Goal: Information Seeking & Learning: Learn about a topic

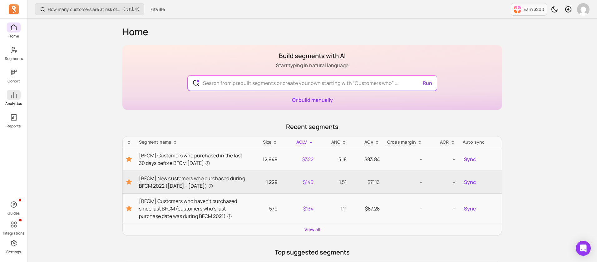
click at [17, 96] on icon at bounding box center [13, 94] width 7 height 7
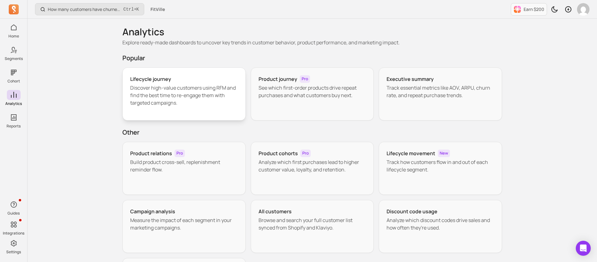
click at [170, 87] on p "Discover high-value customers using RFM and find the best time to re-engage the…" at bounding box center [184, 95] width 108 height 22
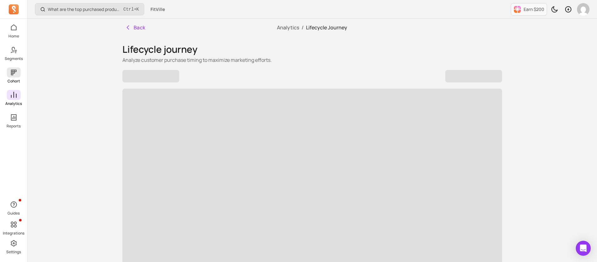
click at [14, 73] on icon at bounding box center [14, 73] width 6 height 6
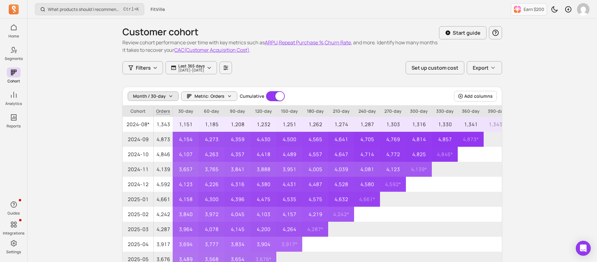
click at [166, 100] on button "Month / 30-day" at bounding box center [153, 95] width 51 height 9
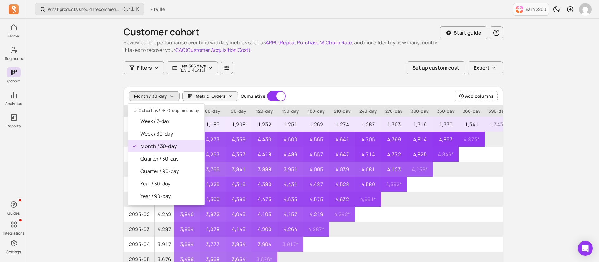
click at [217, 95] on div "Month / 30-day Metric: Orders Cumulative Cumulative" at bounding box center [207, 96] width 157 height 10
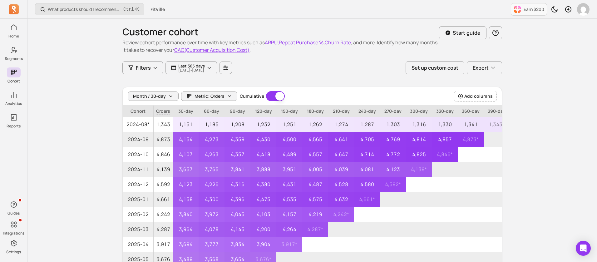
click at [217, 95] on span "Metric: Orders" at bounding box center [210, 96] width 30 height 6
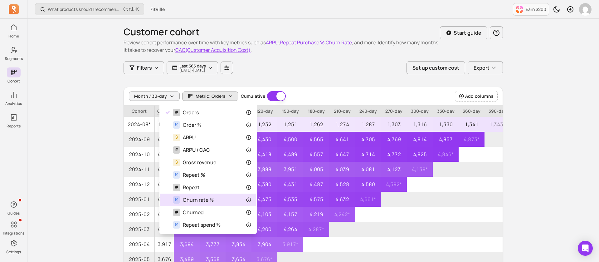
click at [215, 204] on div "% Churn rate %" at bounding box center [208, 200] width 97 height 12
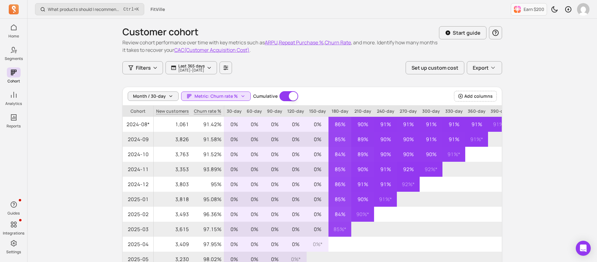
scroll to position [94, 0]
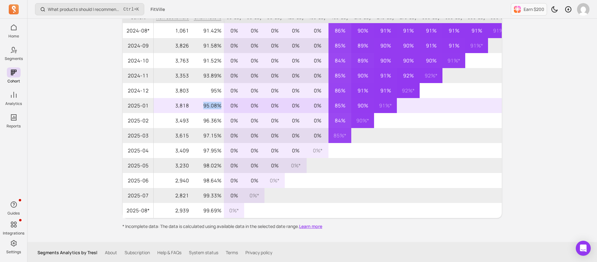
drag, startPoint x: 202, startPoint y: 105, endPoint x: 219, endPoint y: 106, distance: 17.0
click at [219, 106] on p "95.08%" at bounding box center [207, 105] width 32 height 15
copy p "95.08%"
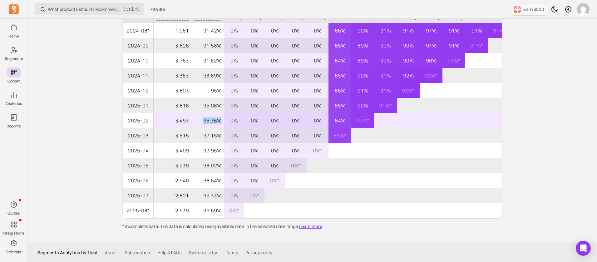
drag, startPoint x: 202, startPoint y: 121, endPoint x: 220, endPoint y: 124, distance: 18.5
click at [220, 124] on p "96.36%" at bounding box center [207, 120] width 32 height 15
copy p "96.36%"
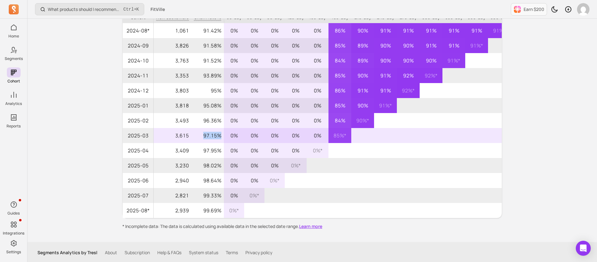
drag, startPoint x: 199, startPoint y: 136, endPoint x: 221, endPoint y: 136, distance: 22.2
click at [221, 136] on p "97.15%" at bounding box center [207, 135] width 32 height 15
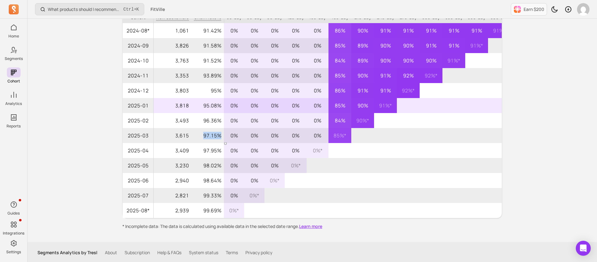
copy p "97.15%"
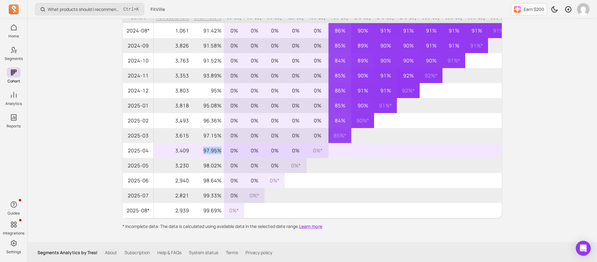
drag, startPoint x: 212, startPoint y: 151, endPoint x: 219, endPoint y: 151, distance: 6.9
click at [219, 151] on p "97.95%" at bounding box center [207, 150] width 32 height 15
copy p "97.95%"
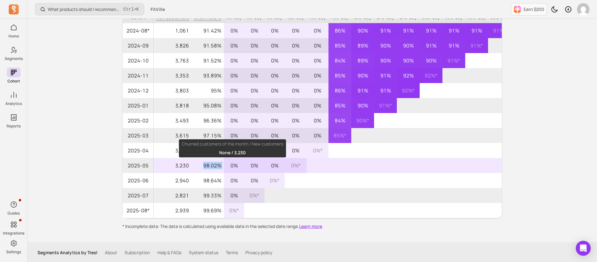
drag, startPoint x: 202, startPoint y: 167, endPoint x: 224, endPoint y: 165, distance: 22.3
click at [224, 165] on tr "2025-05 3,230 98.02% 0% 0% 0% 0% *" at bounding box center [317, 165] width 388 height 15
copy p "98.02%"
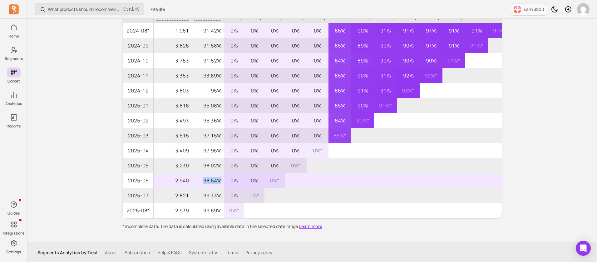
drag, startPoint x: 210, startPoint y: 180, endPoint x: 218, endPoint y: 180, distance: 8.4
click at [218, 180] on p "98.64%" at bounding box center [207, 180] width 32 height 15
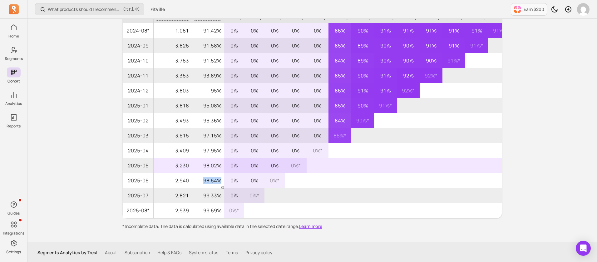
copy p "98.64%"
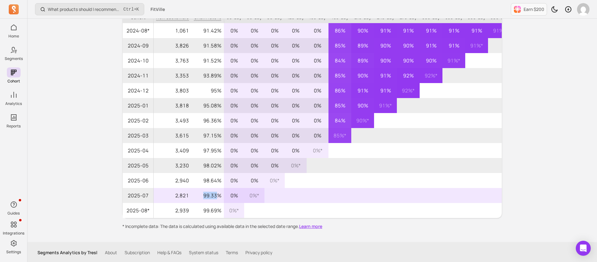
drag, startPoint x: 200, startPoint y: 195, endPoint x: 215, endPoint y: 196, distance: 15.1
click at [215, 196] on p "99.33%" at bounding box center [207, 195] width 32 height 15
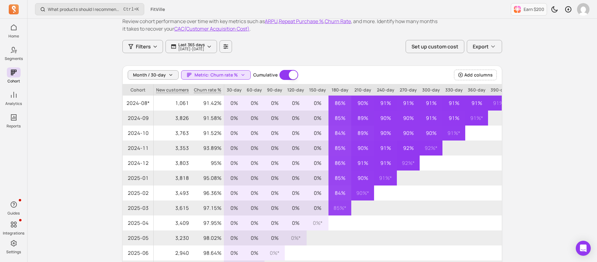
scroll to position [0, 0]
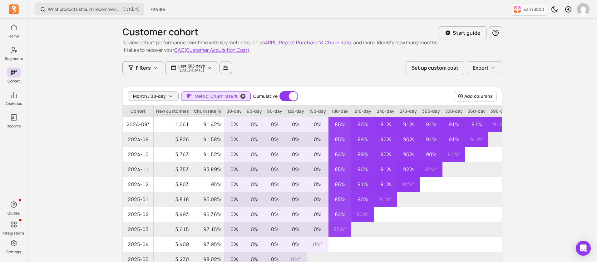
click at [223, 98] on span "Metric: Churn rate %" at bounding box center [216, 96] width 43 height 6
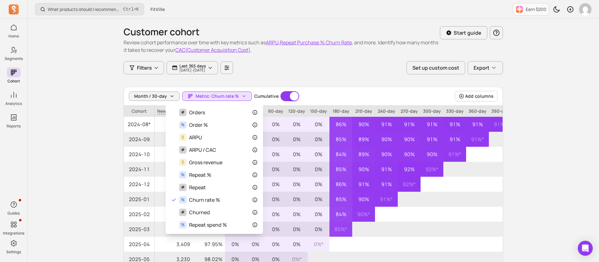
click at [476, 96] on div "Month / 30-day Metric: Churn rate % Cumulative Cumulative Add columns" at bounding box center [313, 96] width 379 height 18
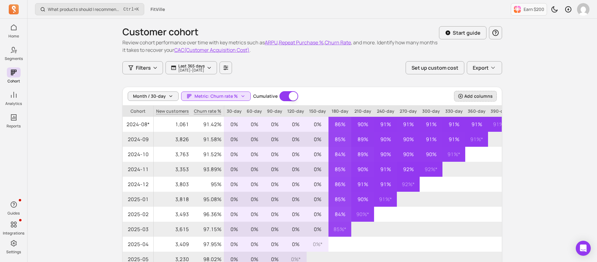
click at [475, 96] on span "Add columns" at bounding box center [478, 96] width 28 height 6
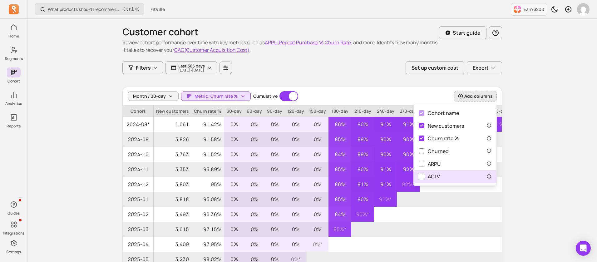
click at [419, 177] on input "ACLV" at bounding box center [422, 177] width 6 height 6
checkbox input "true"
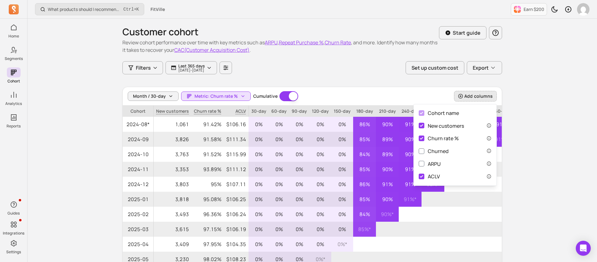
click at [316, 67] on div "Filters Last 365 days [DATE] - [DATE] Set up custom cost Export" at bounding box center [312, 67] width 380 height 13
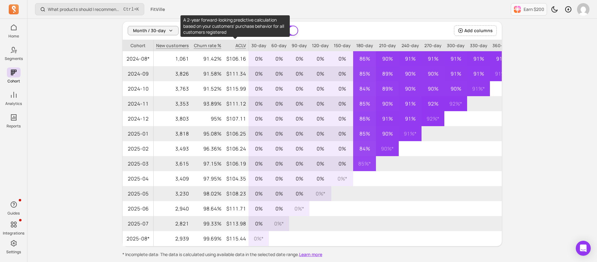
scroll to position [95, 0]
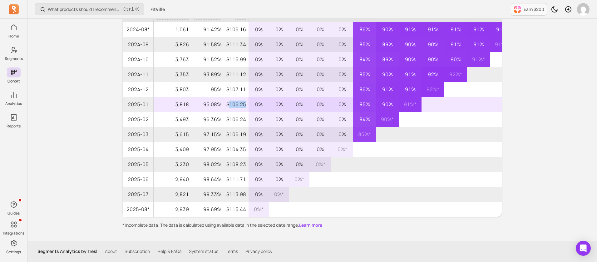
drag, startPoint x: 227, startPoint y: 105, endPoint x: 245, endPoint y: 105, distance: 18.1
click at [245, 105] on p "$106.25" at bounding box center [236, 104] width 25 height 15
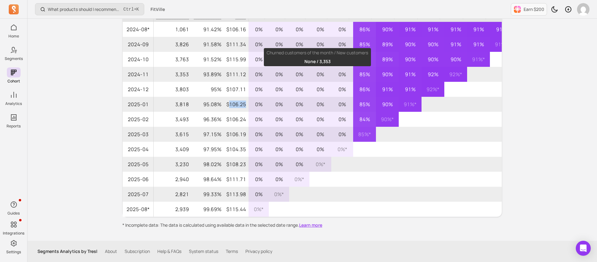
copy p "106.25"
